Goal: Information Seeking & Learning: Find specific page/section

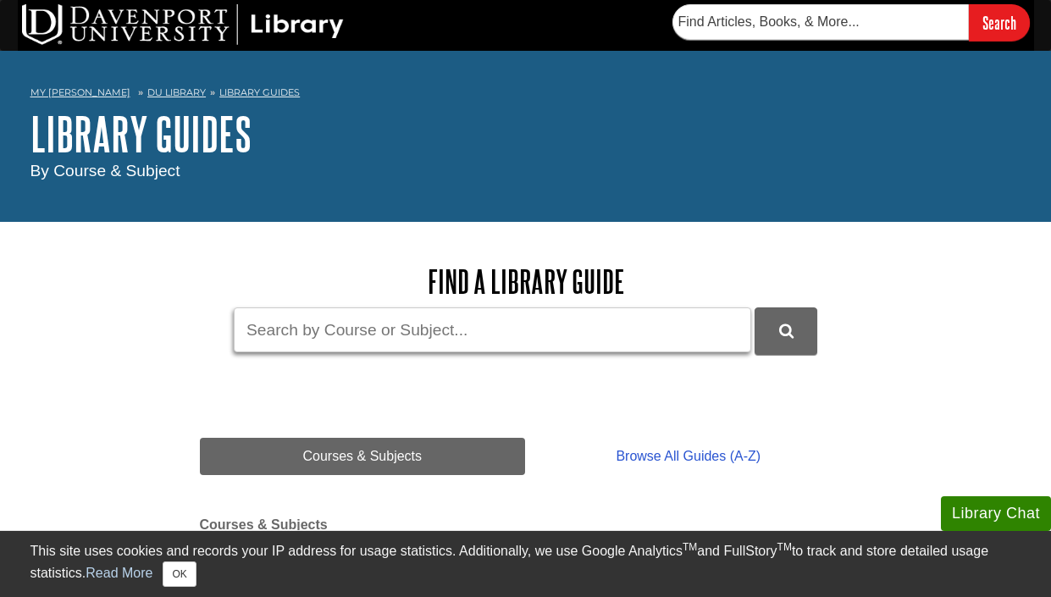
click at [400, 323] on input "Guide Search Terms" at bounding box center [493, 330] width 518 height 45
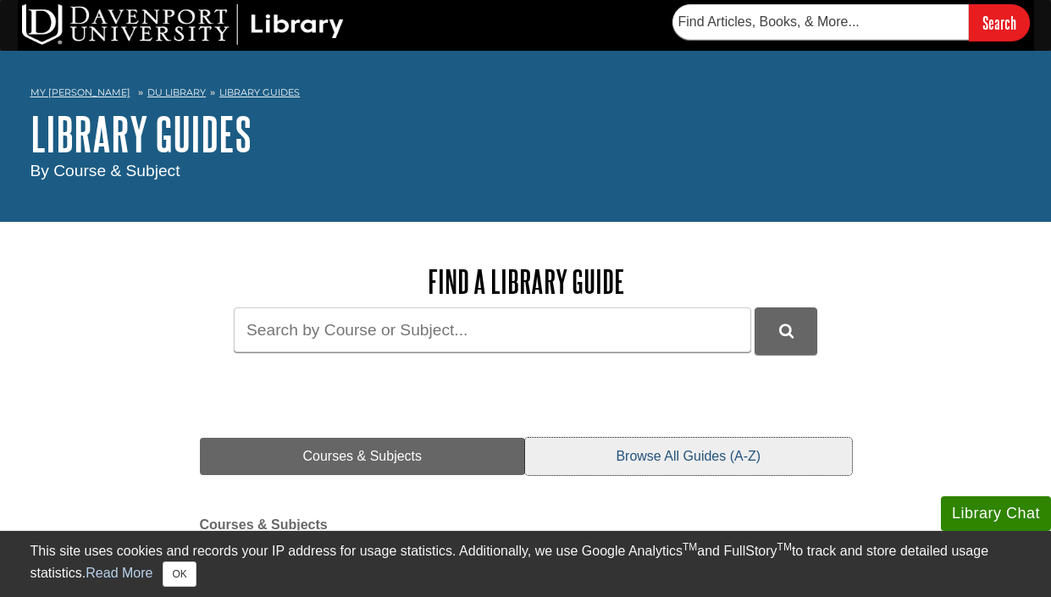
click at [659, 459] on link "Browse All Guides (A-Z)" at bounding box center [688, 456] width 326 height 37
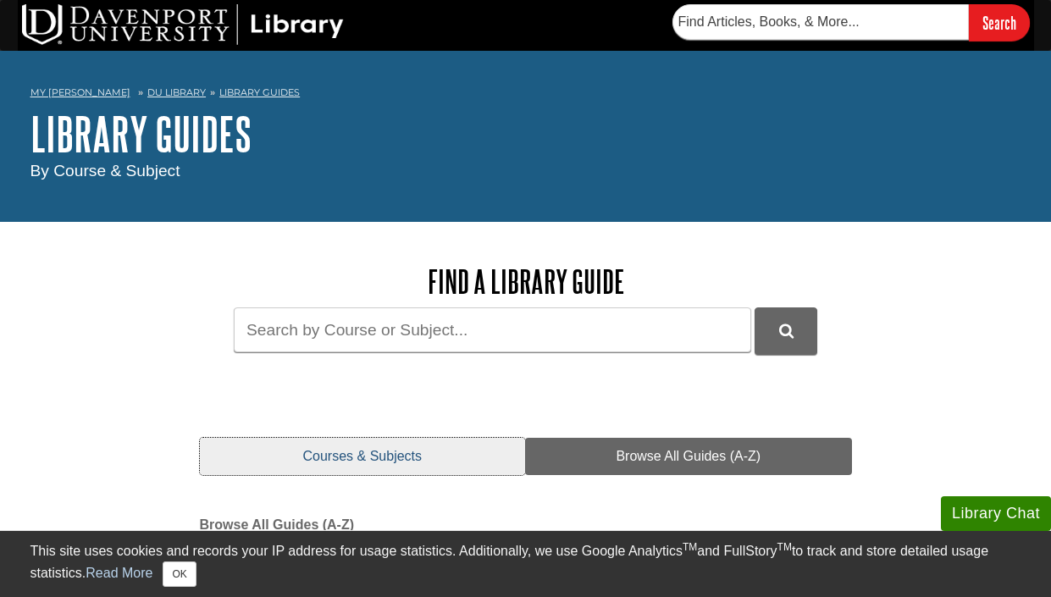
click at [404, 441] on link "Courses & Subjects" at bounding box center [363, 456] width 326 height 37
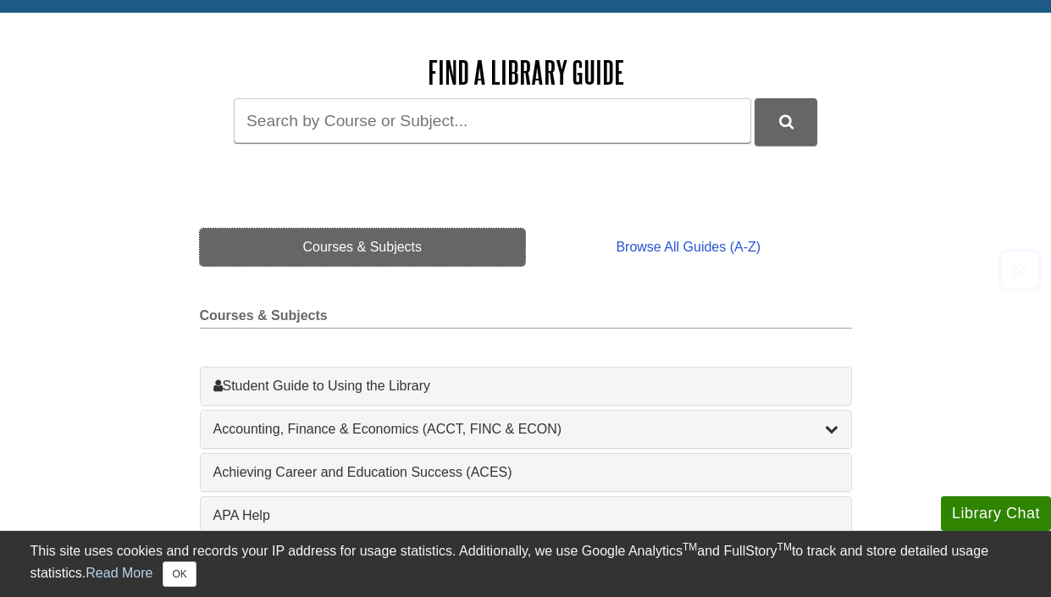
scroll to position [397, 0]
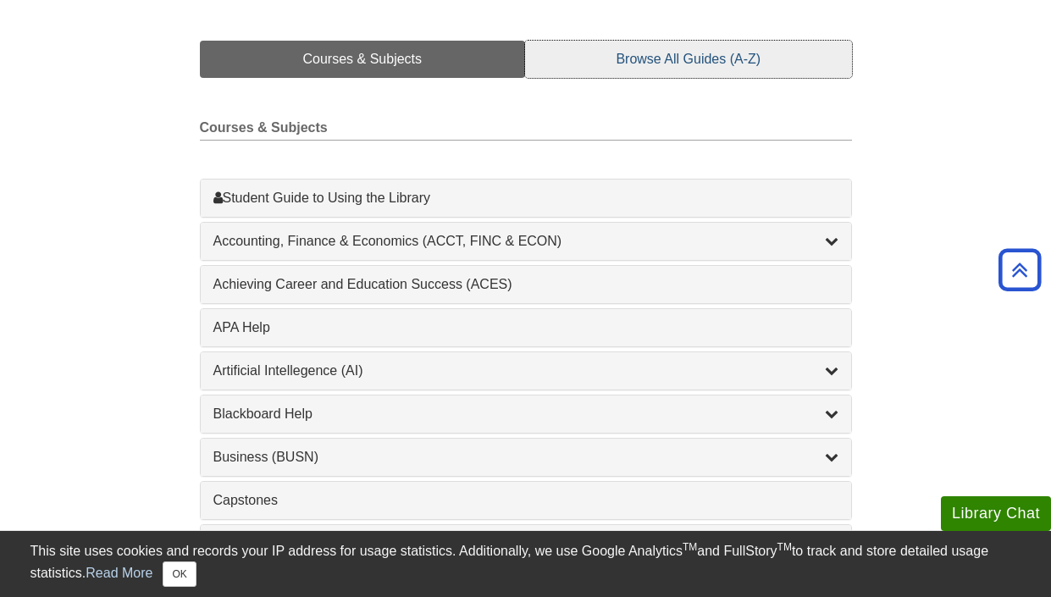
click at [646, 57] on link "Browse All Guides (A-Z)" at bounding box center [688, 59] width 326 height 37
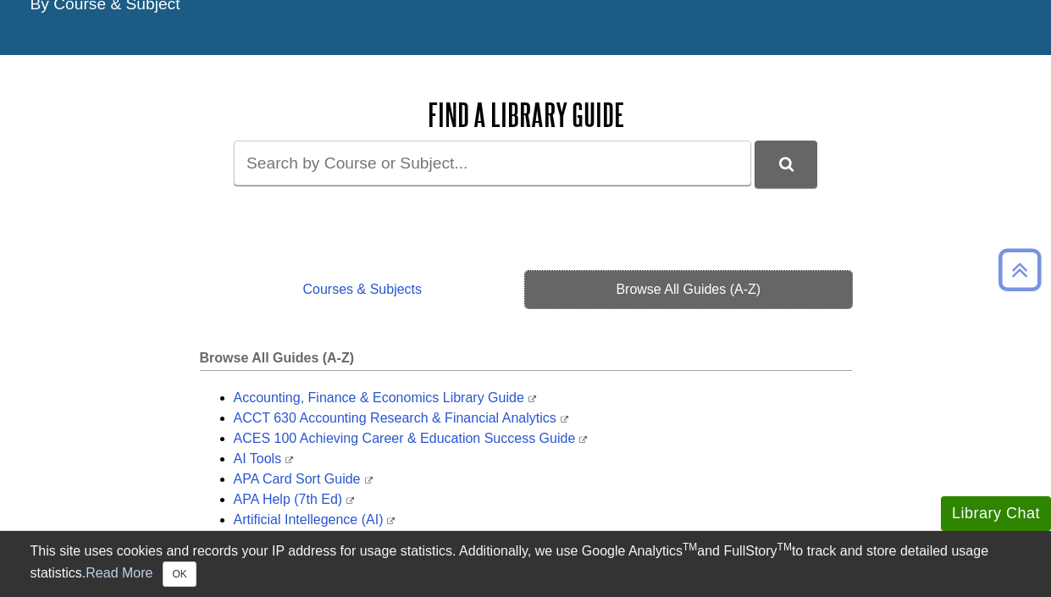
scroll to position [166, 0]
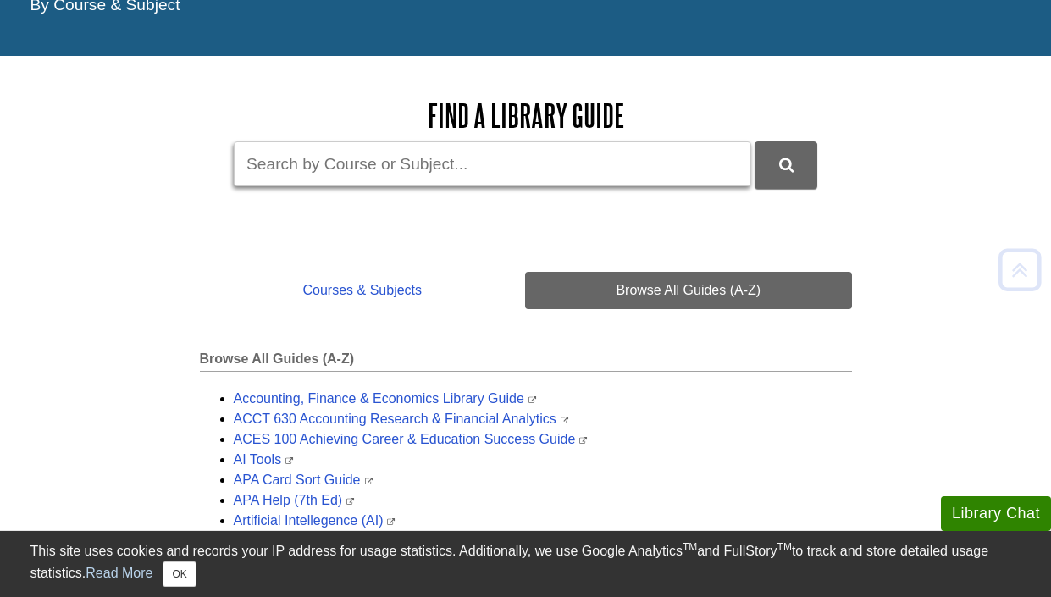
click at [409, 155] on input "Guide Search Terms" at bounding box center [493, 163] width 518 height 45
type input "[PERSON_NAME]"
click at [786, 164] on button "DU Library Guides Search" at bounding box center [786, 164] width 63 height 47
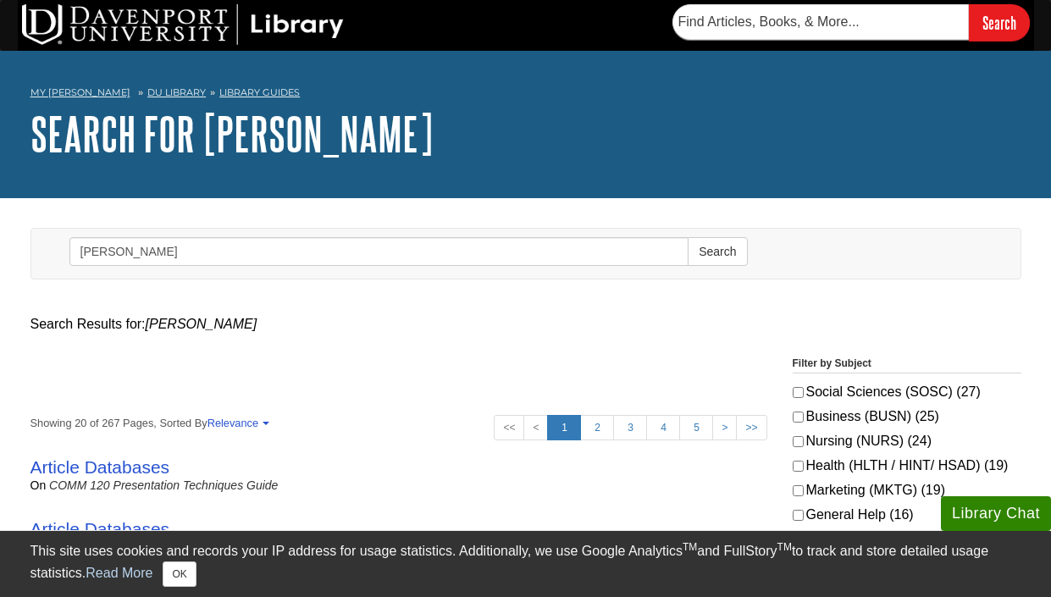
click at [190, 19] on img at bounding box center [183, 24] width 322 height 41
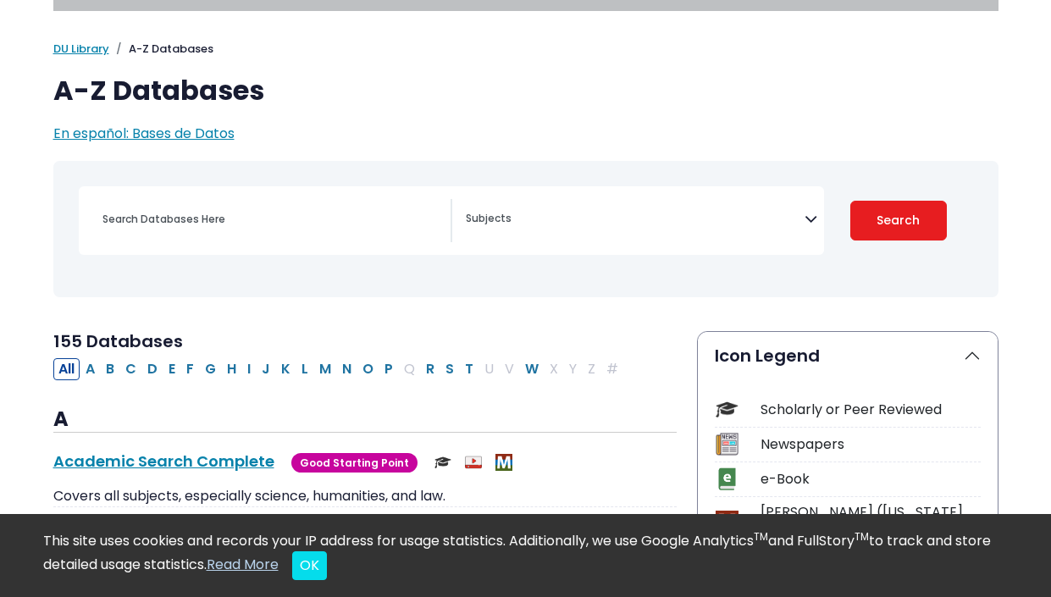
scroll to position [144, 0]
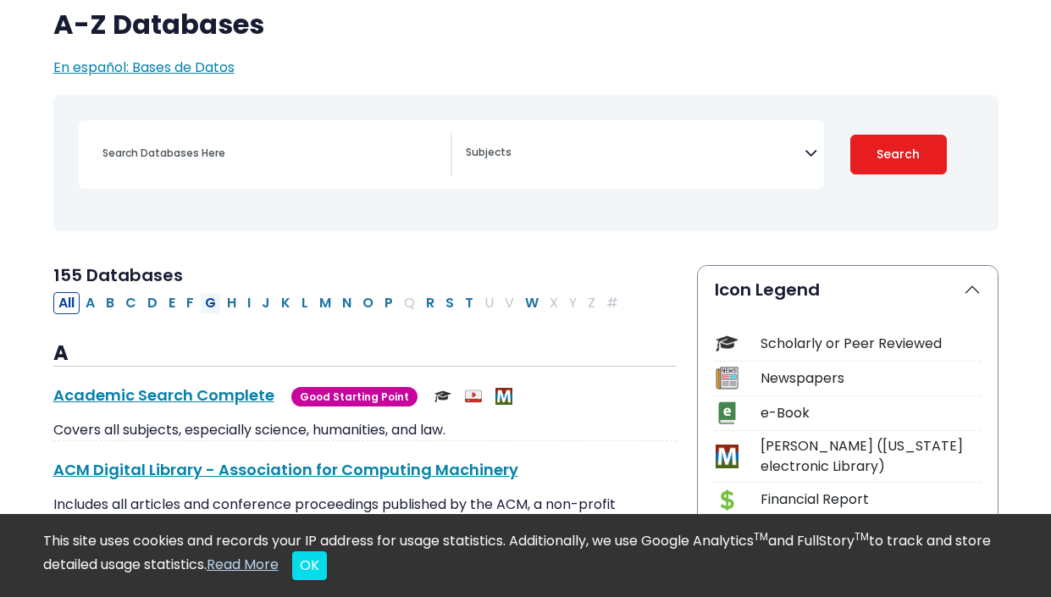
click at [208, 305] on button "G" at bounding box center [210, 303] width 21 height 22
select select "Database Subject Filter"
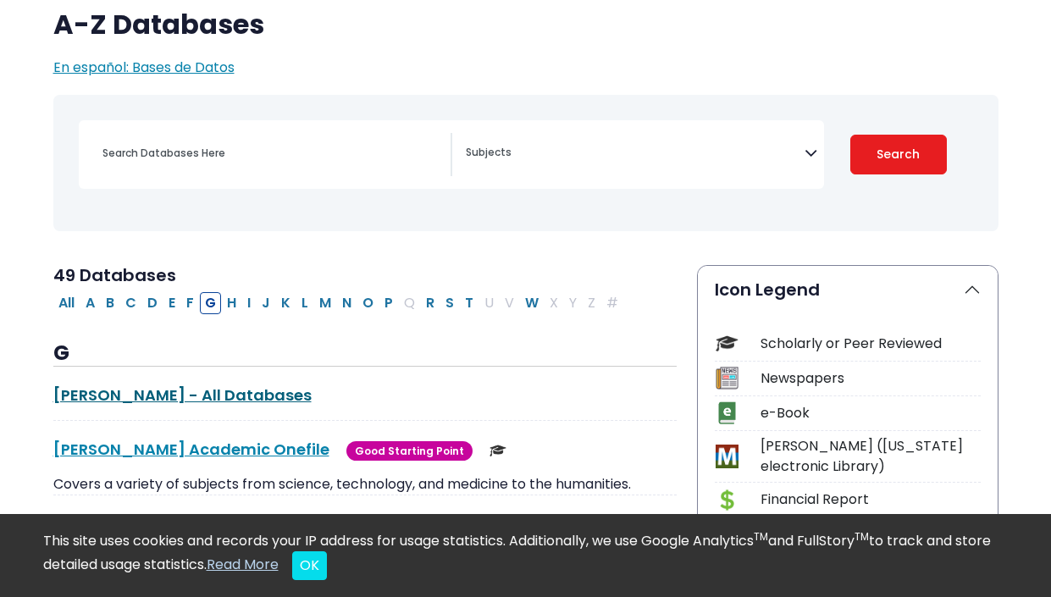
click at [124, 392] on link "Gale - All Databases This link opens in a new window" at bounding box center [182, 395] width 258 height 21
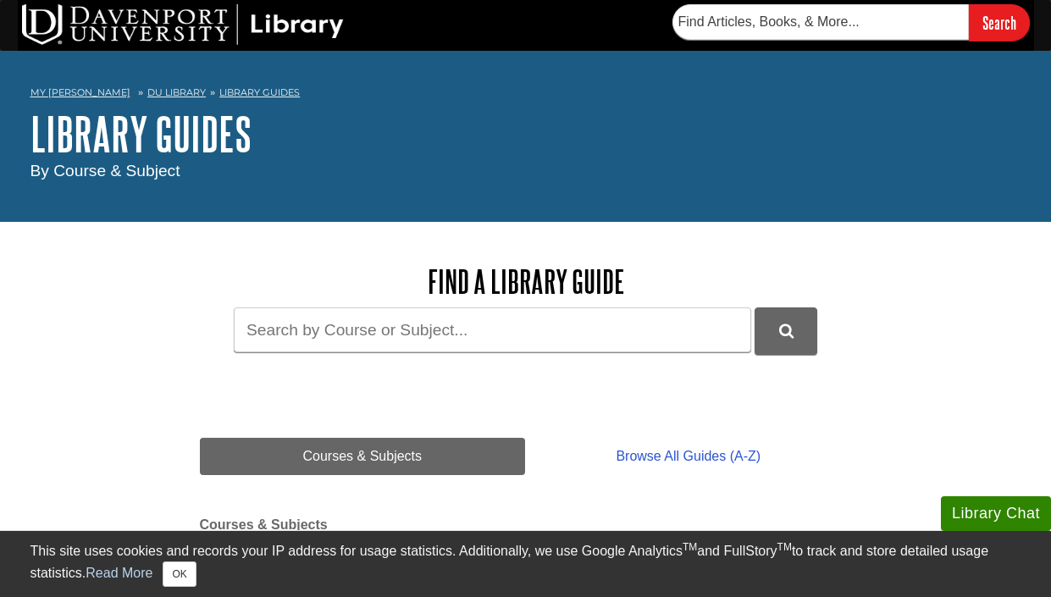
click at [184, 27] on img at bounding box center [183, 24] width 322 height 41
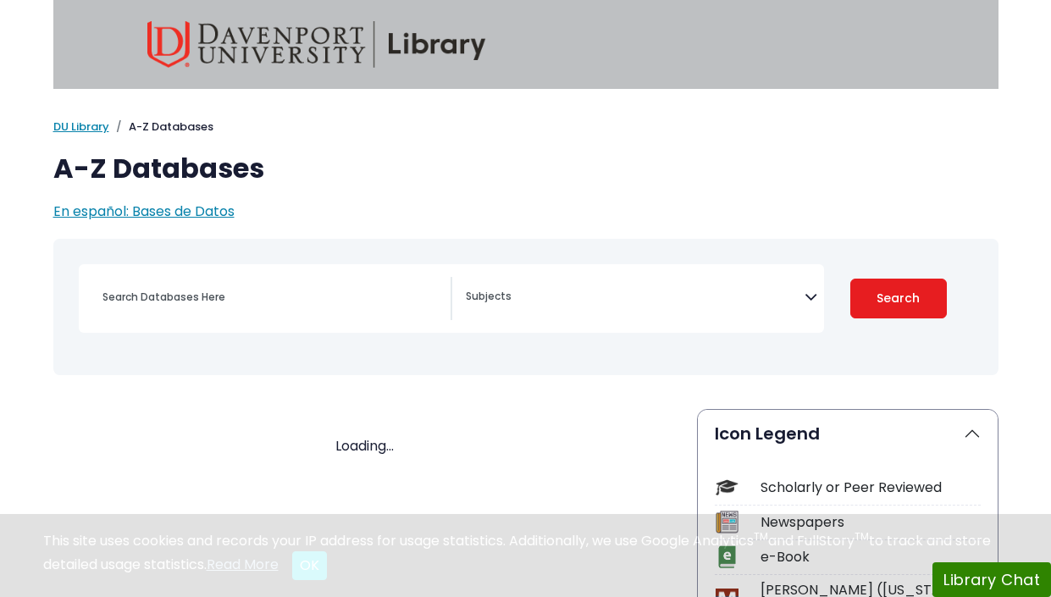
select select "Database Subject Filter"
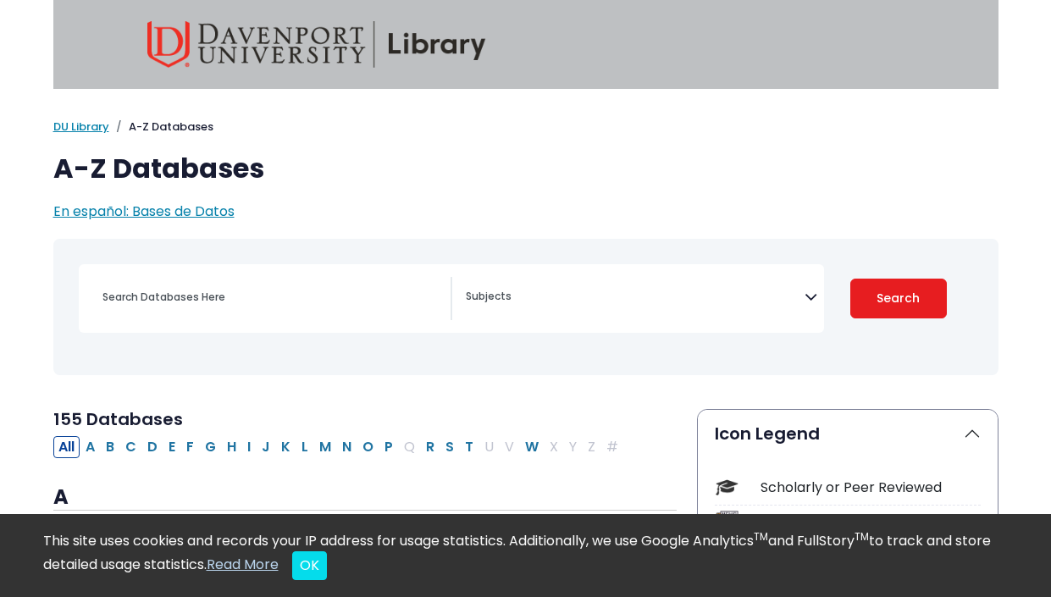
click at [519, 176] on h1 "A-Z Databases" at bounding box center [525, 168] width 945 height 32
click at [580, 289] on span "Search filters" at bounding box center [635, 294] width 339 height 19
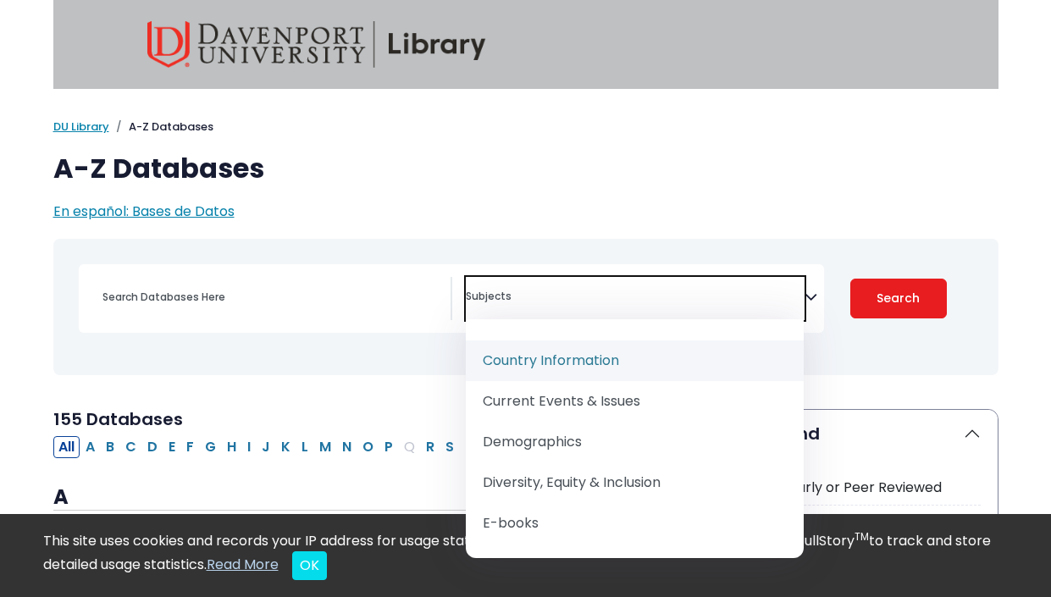
scroll to position [591, 0]
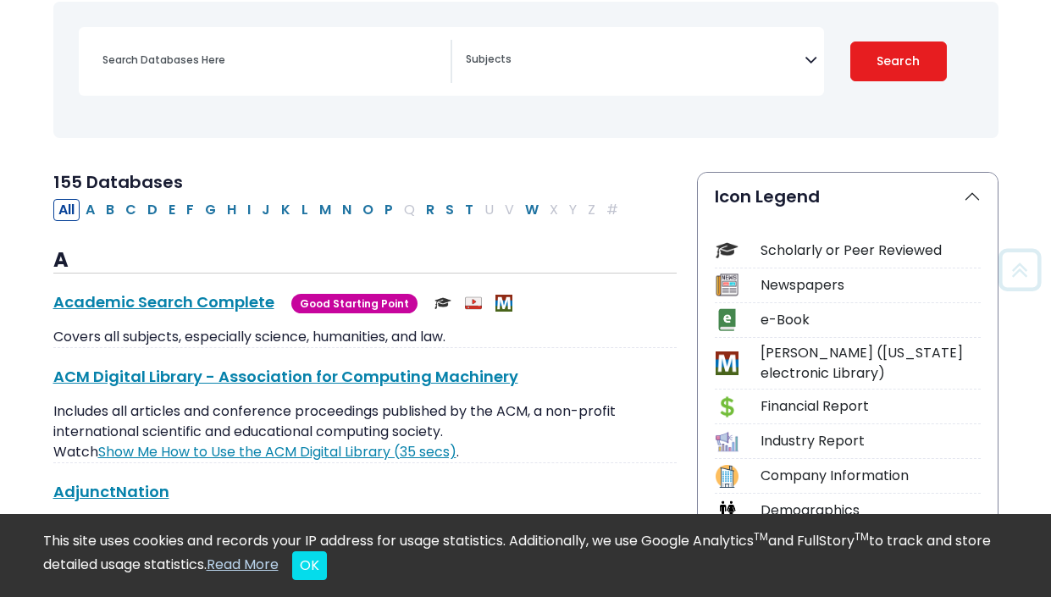
scroll to position [238, 0]
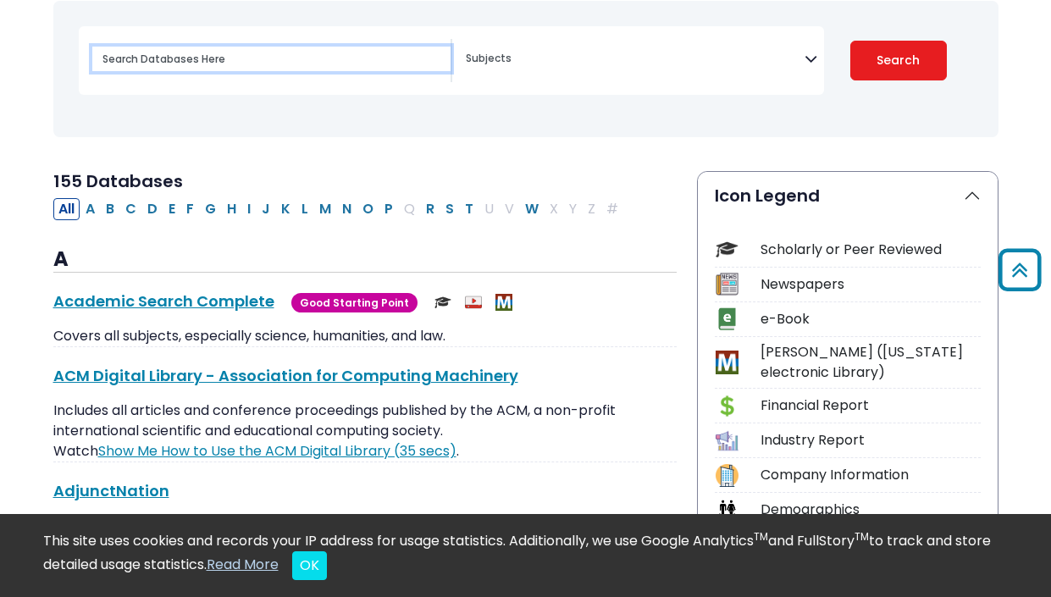
click at [306, 49] on input "Search database by title or keyword" at bounding box center [271, 59] width 358 height 25
type input "climate change"
click at [898, 59] on button "Search" at bounding box center [899, 61] width 97 height 40
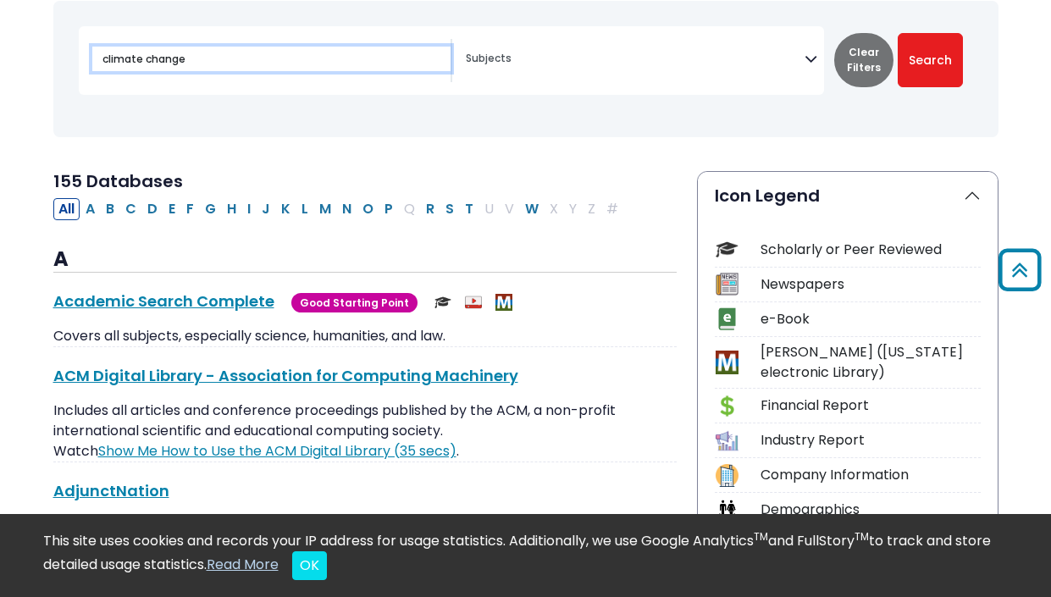
select select "Database Subject Filter"
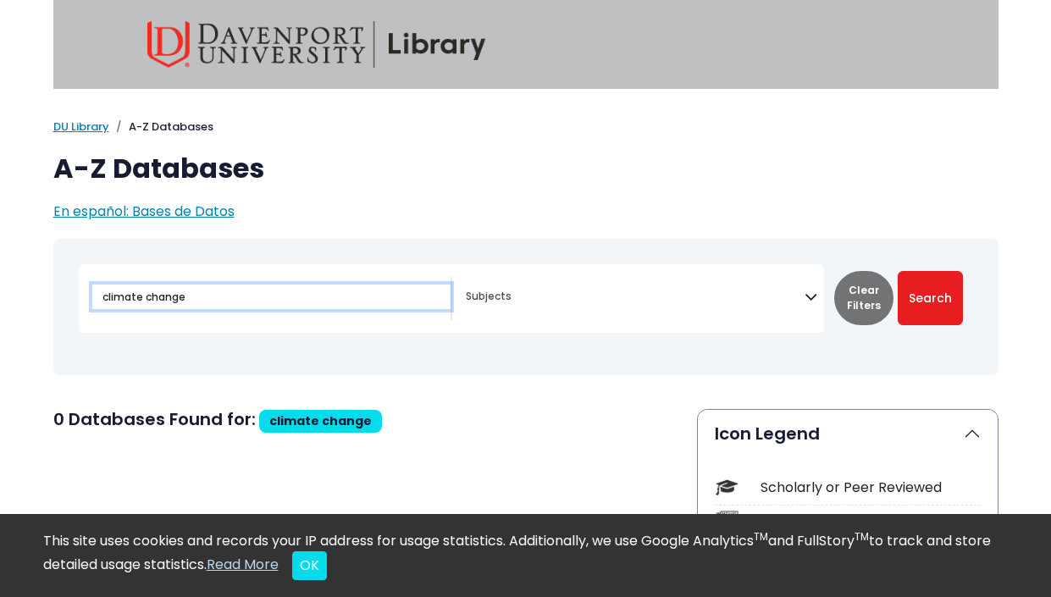
click at [194, 300] on input "climate change" at bounding box center [271, 297] width 358 height 25
click at [185, 301] on input "climate change" at bounding box center [271, 297] width 358 height 25
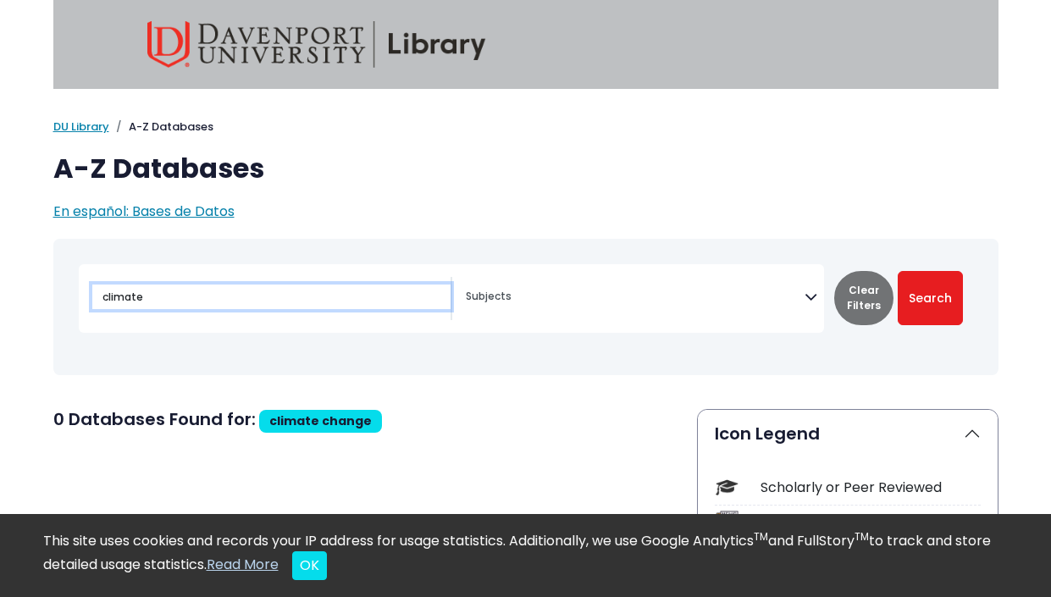
type input "climate"
click at [930, 297] on button "Search" at bounding box center [930, 298] width 65 height 54
select select "Database Subject Filter"
click at [185, 301] on input "climate" at bounding box center [271, 297] width 358 height 25
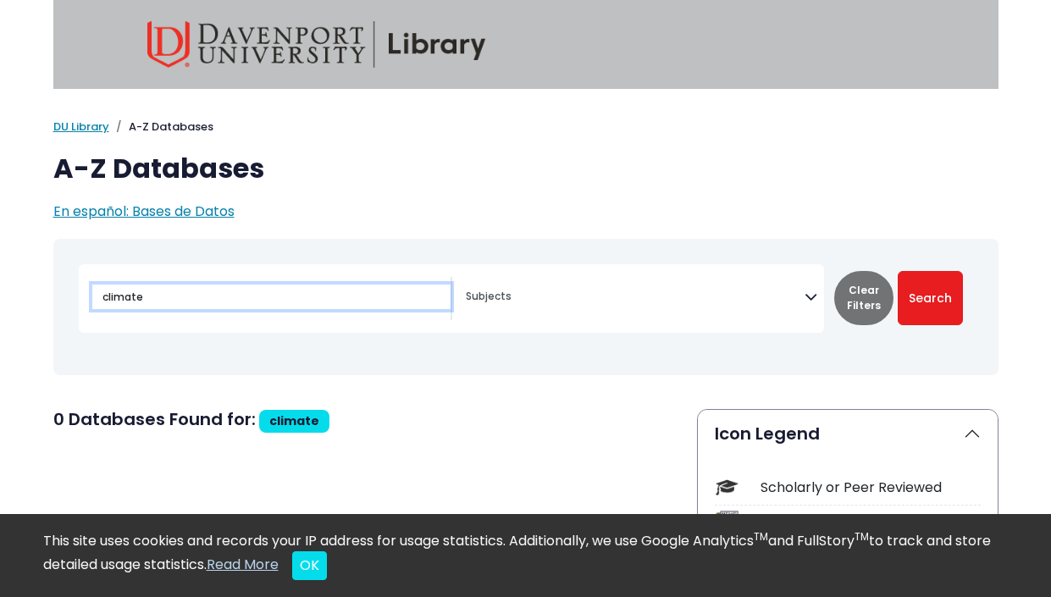
click at [185, 301] on input "climate" at bounding box center [271, 297] width 358 height 25
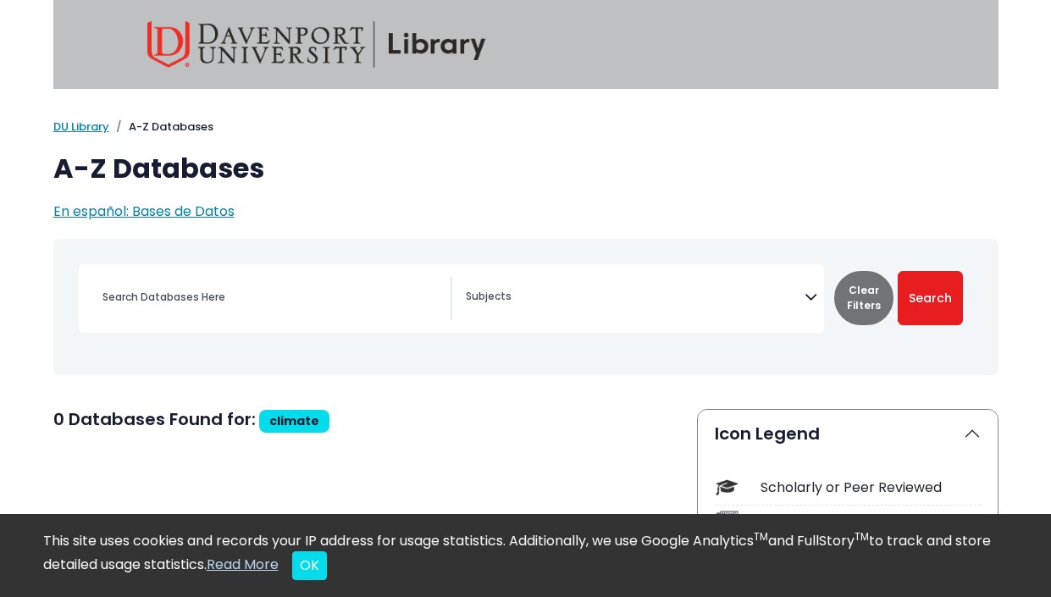
click at [443, 28] on img at bounding box center [316, 44] width 339 height 47
click at [79, 125] on link "DU Library" at bounding box center [81, 127] width 56 height 16
